Goal: Task Accomplishment & Management: Use online tool/utility

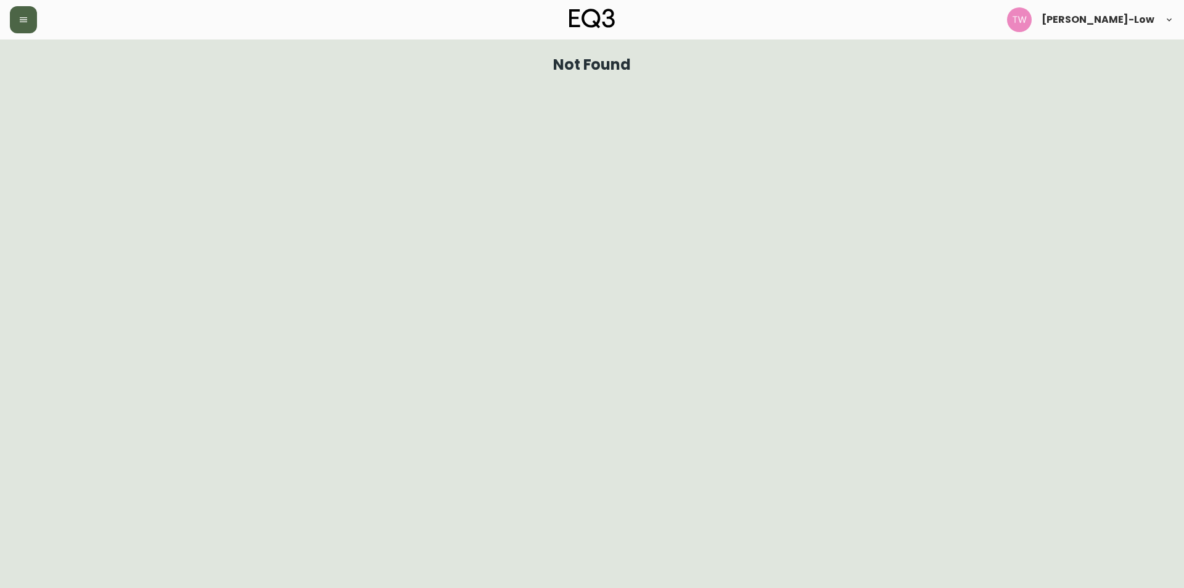
click at [25, 24] on icon "button" at bounding box center [23, 20] width 10 height 10
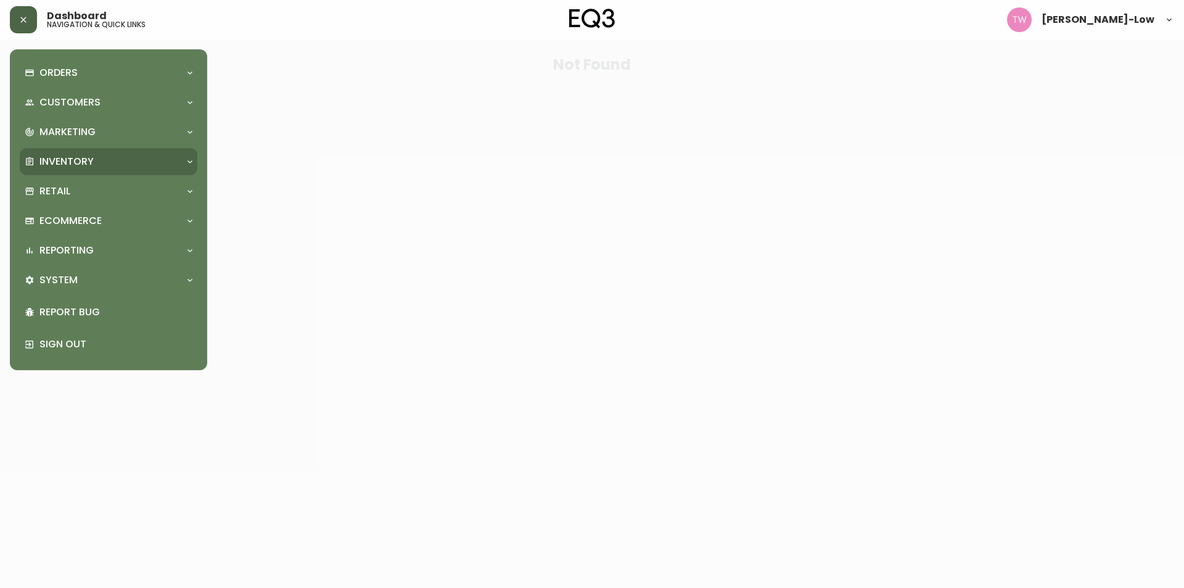
click at [67, 151] on div "Inventory" at bounding box center [109, 161] width 178 height 27
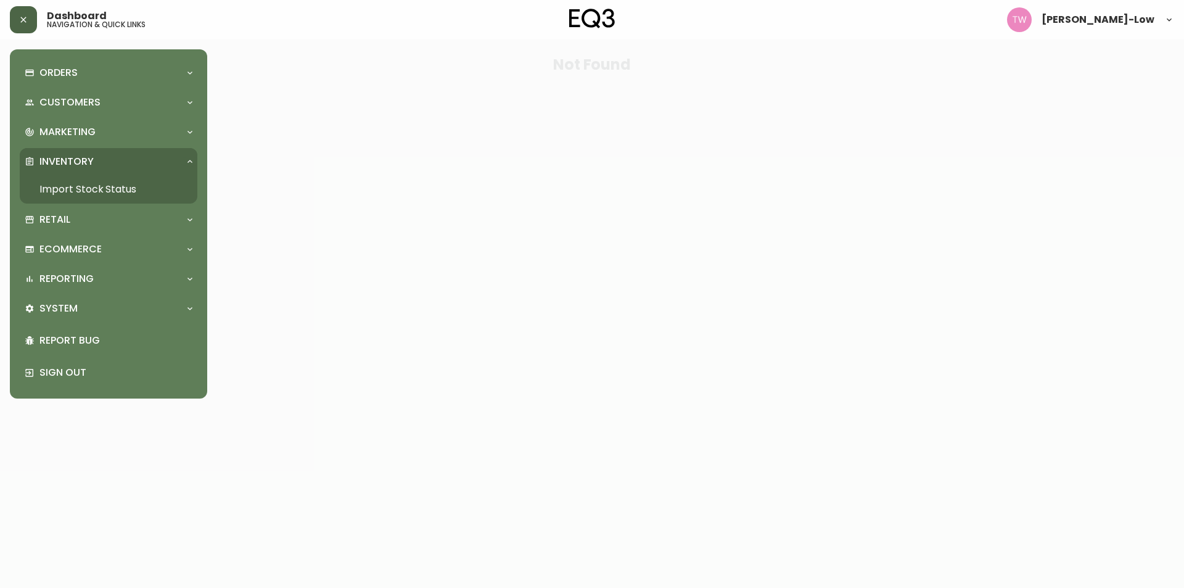
click at [81, 182] on link "Import Stock Status" at bounding box center [109, 189] width 178 height 28
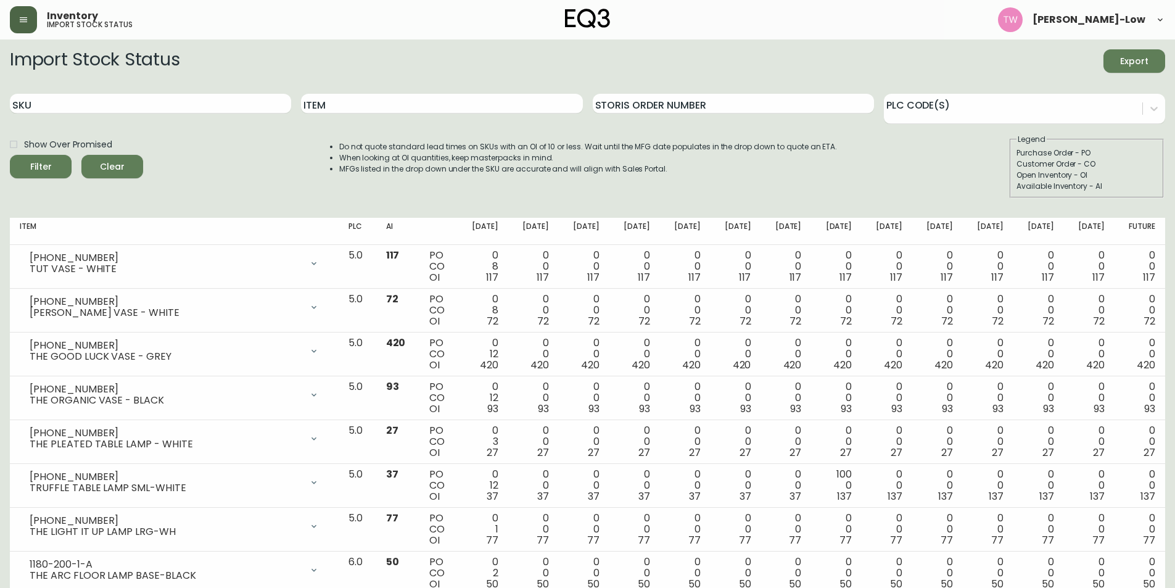
click at [325, 52] on div "Import Stock Status Export" at bounding box center [587, 60] width 1155 height 23
click at [32, 25] on button "button" at bounding box center [23, 19] width 27 height 27
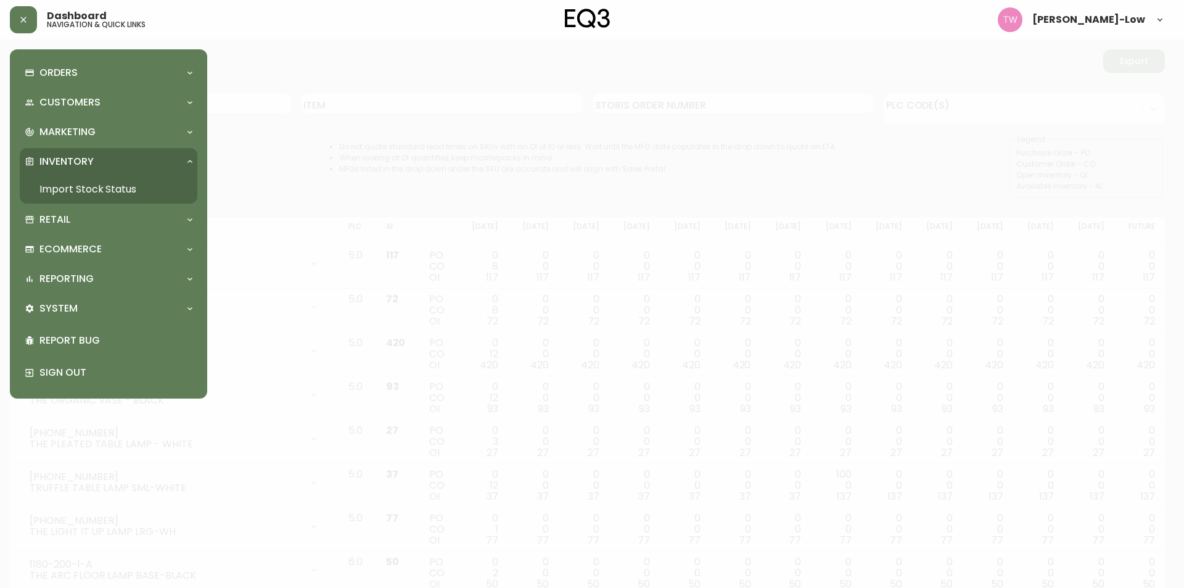
click at [91, 186] on link "Import Stock Status" at bounding box center [109, 189] width 178 height 28
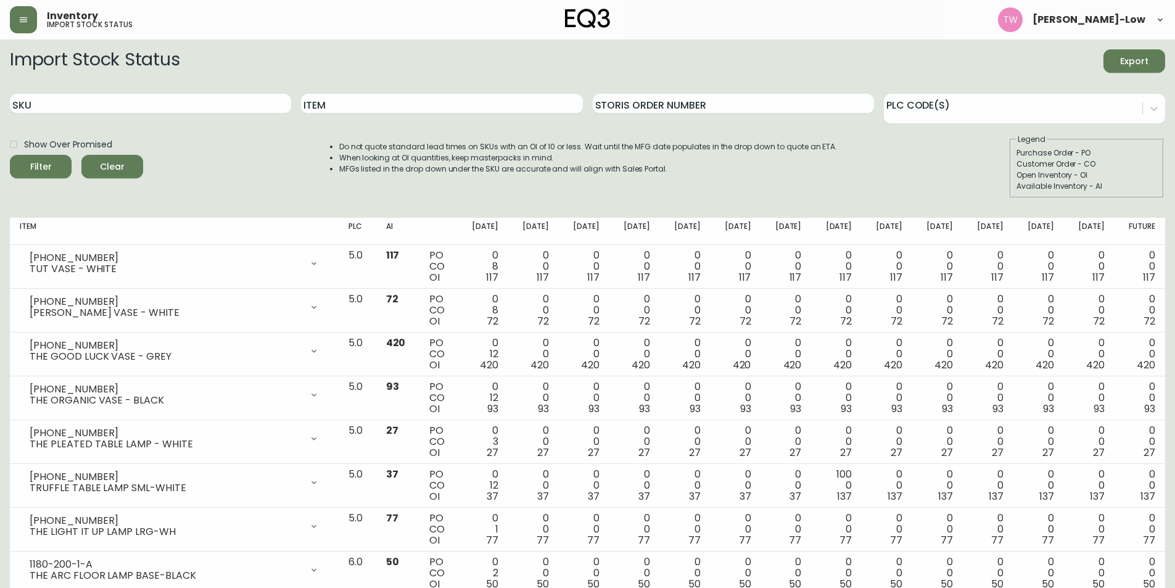
click at [1120, 62] on span "Export" at bounding box center [1134, 61] width 42 height 15
